Goal: Information Seeking & Learning: Learn about a topic

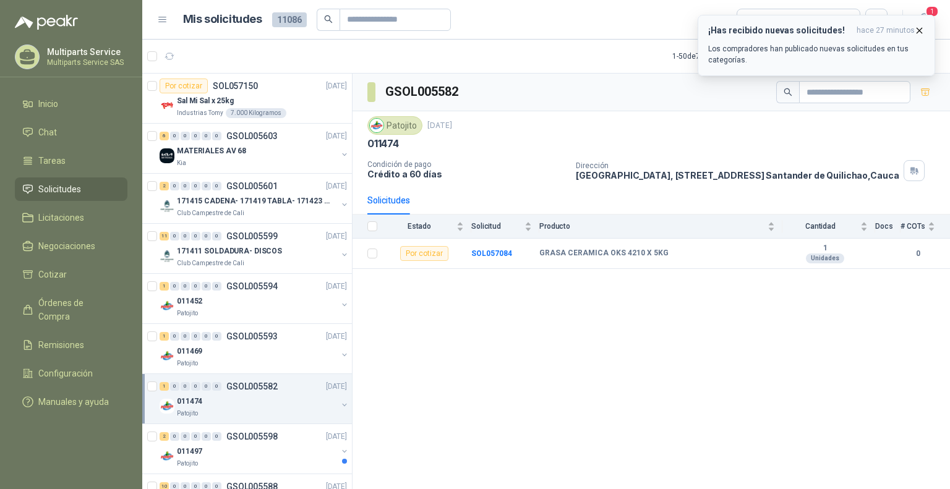
drag, startPoint x: 820, startPoint y: 54, endPoint x: 827, endPoint y: 49, distance: 7.9
click at [823, 51] on p "Los compradores han publicado nuevas solicitudes en tus categorías." at bounding box center [816, 54] width 217 height 22
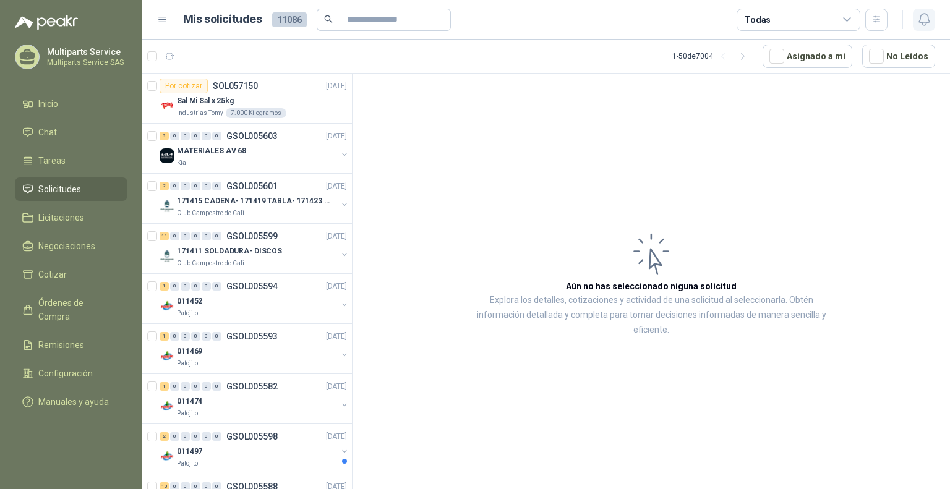
click at [922, 22] on icon "button" at bounding box center [924, 20] width 11 height 12
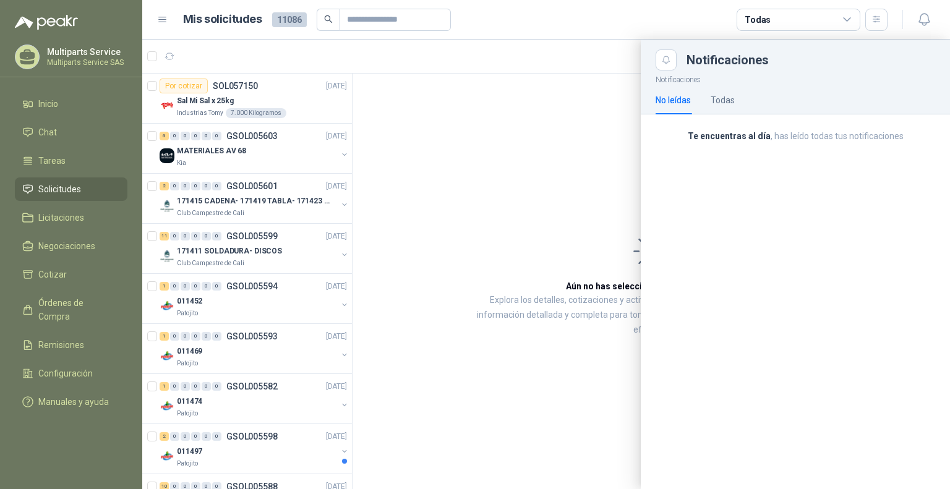
click at [395, 151] on div at bounding box center [546, 265] width 808 height 450
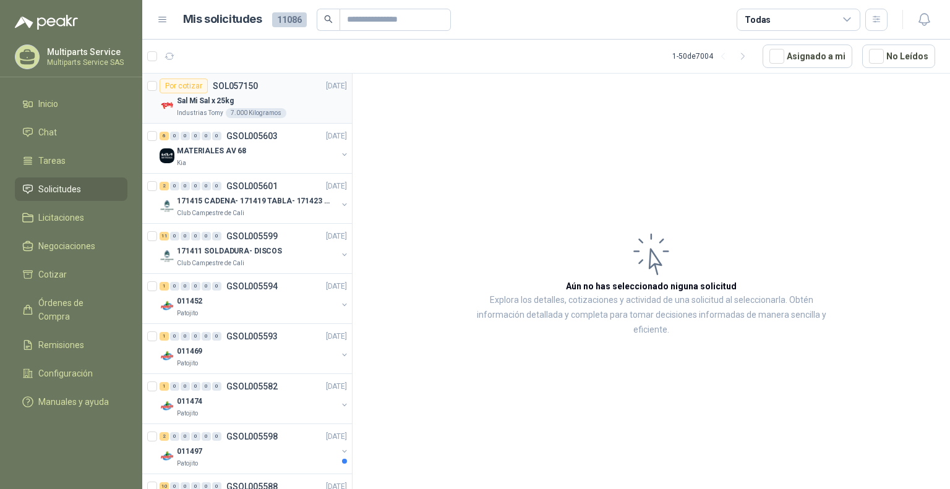
click at [290, 96] on div "Sal Mi Sal x 25kg" at bounding box center [262, 100] width 170 height 15
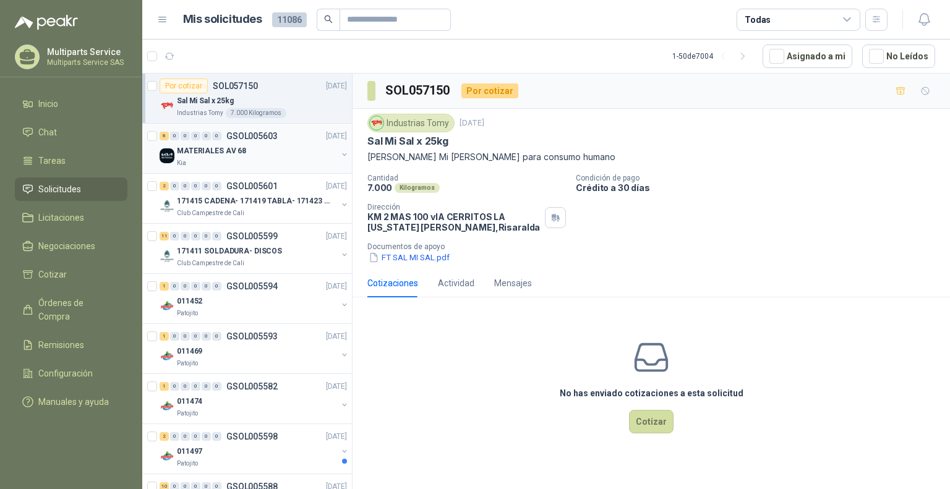
click at [322, 159] on div "Kia" at bounding box center [257, 163] width 160 height 10
